Goal: Transaction & Acquisition: Download file/media

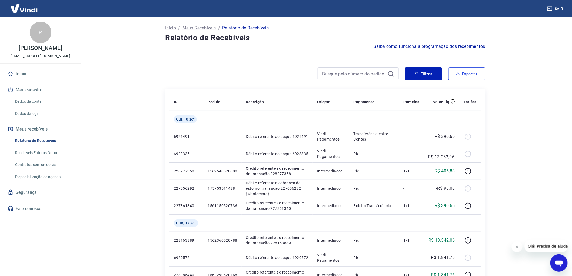
click at [465, 75] on button "Exportar" at bounding box center [467, 73] width 37 height 13
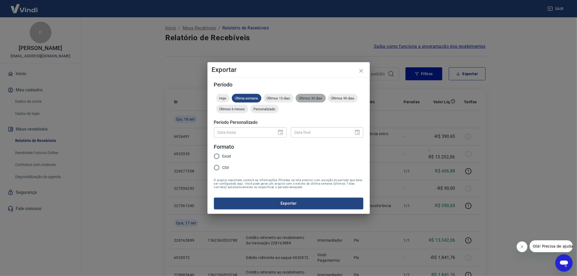
click at [306, 98] on span "Últimos 30 dias" at bounding box center [311, 98] width 30 height 4
click at [221, 159] on input "Excel" at bounding box center [216, 156] width 11 height 11
radio input "true"
click at [269, 207] on button "Exportar" at bounding box center [288, 203] width 149 height 11
